Goal: Task Accomplishment & Management: Manage account settings

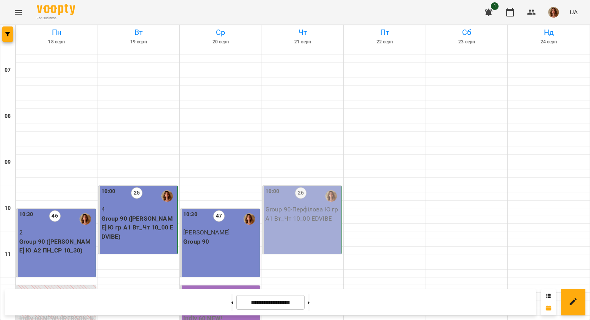
scroll to position [77, 0]
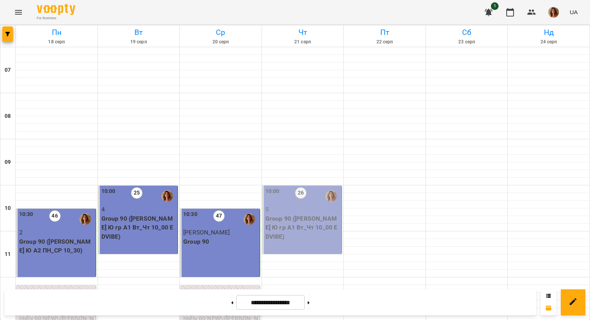
scroll to position [38, 0]
click at [312, 214] on p "Group 90 ([PERSON_NAME] Ю гр А1 Вт_Чт 10_00 EDVIBE)" at bounding box center [302, 227] width 75 height 27
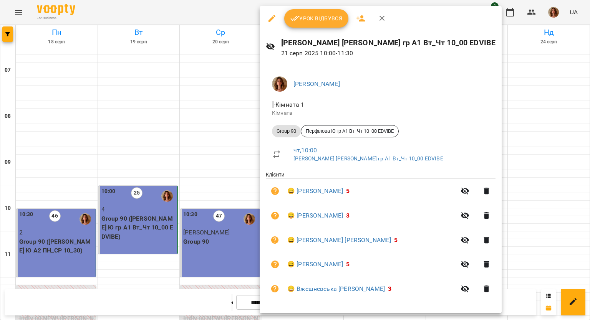
click at [297, 17] on icon "button" at bounding box center [294, 18] width 9 height 9
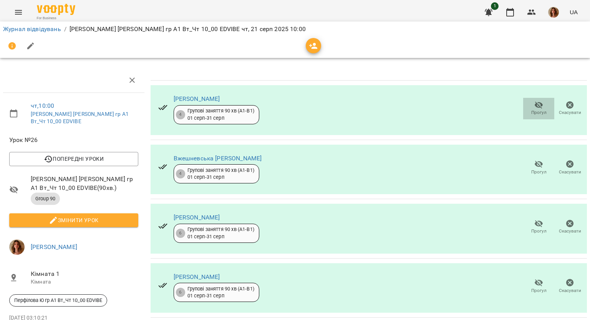
click at [536, 109] on span "Прогул" at bounding box center [538, 112] width 15 height 7
click at [540, 103] on span "Прогул" at bounding box center [539, 108] width 22 height 15
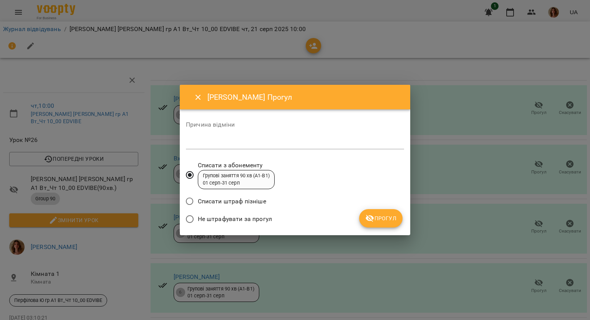
click at [247, 216] on span "Не штрафувати за прогул" at bounding box center [235, 219] width 74 height 9
click at [383, 214] on span "Прогул" at bounding box center [380, 218] width 31 height 9
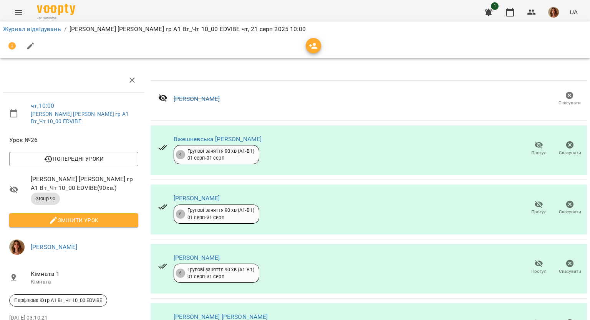
click at [33, 53] on button "button" at bounding box center [31, 46] width 18 height 18
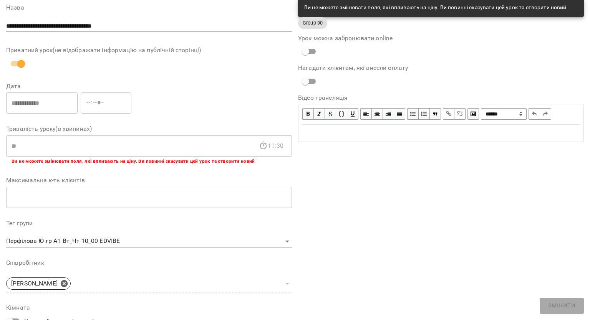
scroll to position [191, 0]
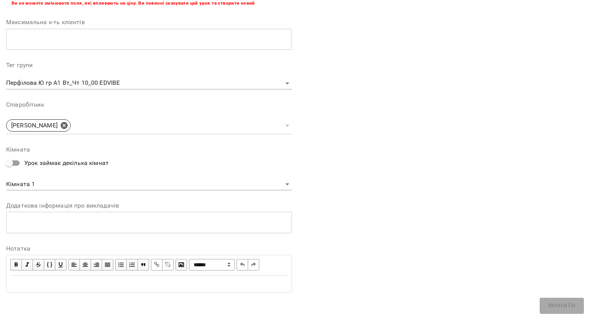
click at [23, 290] on div "Edit text" at bounding box center [149, 284] width 284 height 16
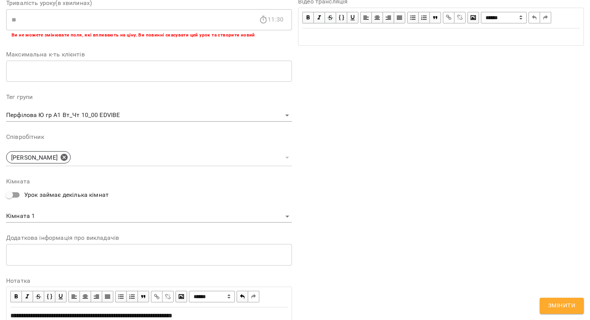
scroll to position [222, 0]
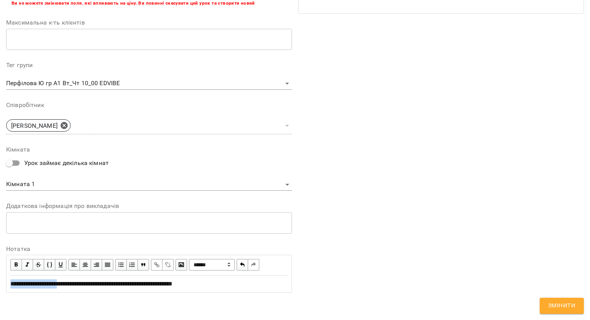
drag, startPoint x: 11, startPoint y: 282, endPoint x: 60, endPoint y: 282, distance: 49.2
click at [68, 282] on span "**********" at bounding box center [91, 284] width 162 height 6
click at [15, 264] on span "button" at bounding box center [16, 265] width 8 height 8
click at [225, 283] on div "**********" at bounding box center [148, 284] width 277 height 9
click at [561, 308] on span "Змінити" at bounding box center [561, 306] width 27 height 10
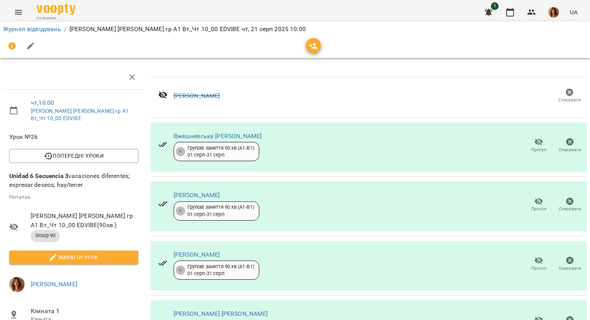
scroll to position [0, 0]
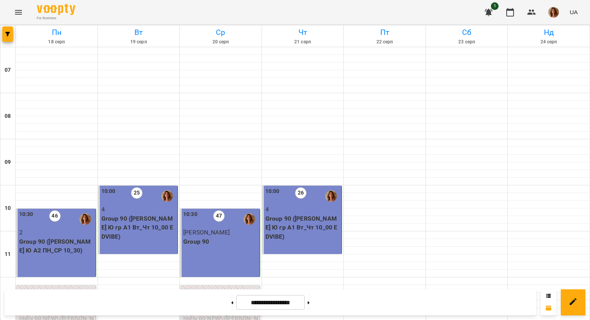
scroll to position [154, 0]
click at [310, 306] on button at bounding box center [309, 302] width 2 height 17
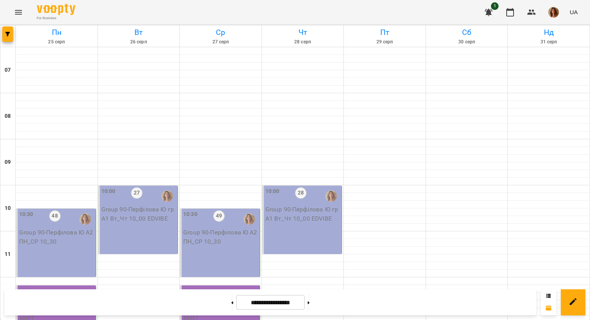
scroll to position [38, 0]
click at [231, 306] on button at bounding box center [232, 302] width 2 height 17
type input "**********"
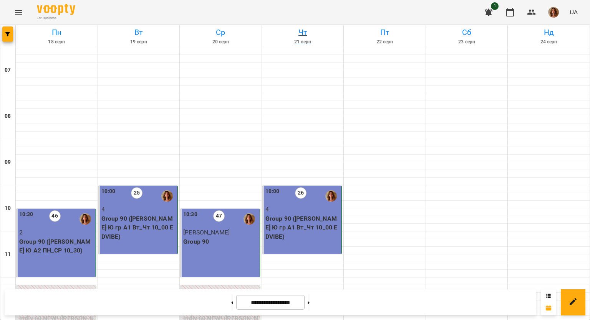
scroll to position [0, 0]
